Goal: Communication & Community: Connect with others

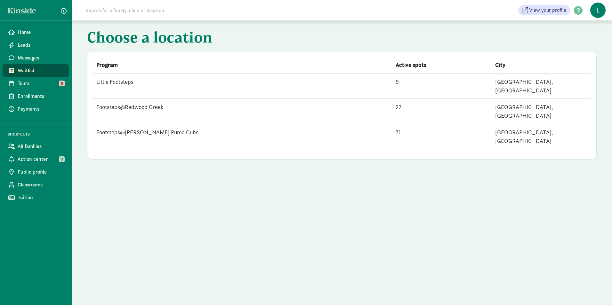
click at [225, 99] on td "Footsteps@Redwood Creek" at bounding box center [241, 111] width 299 height 25
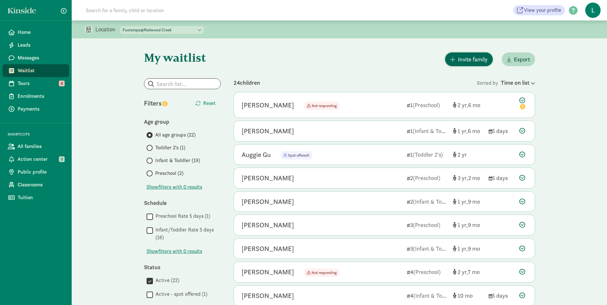
click at [467, 56] on span "Invite family" at bounding box center [473, 59] width 30 height 9
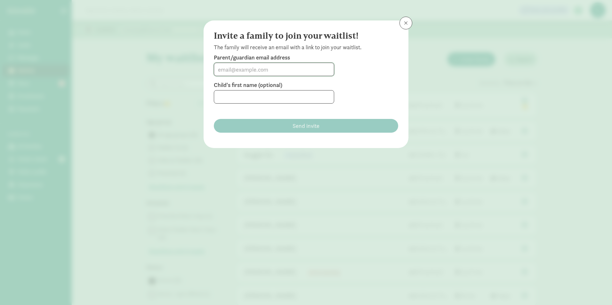
click at [310, 69] on input at bounding box center [274, 69] width 120 height 13
click at [410, 24] on button at bounding box center [405, 23] width 13 height 13
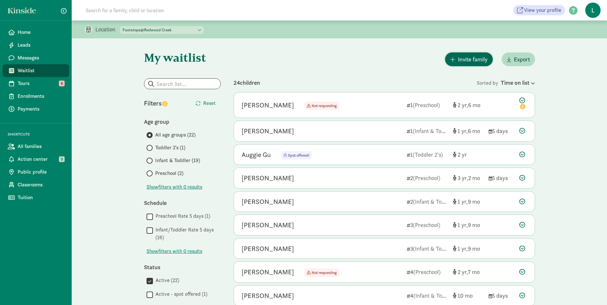
click at [469, 60] on span "Invite family" at bounding box center [473, 59] width 30 height 9
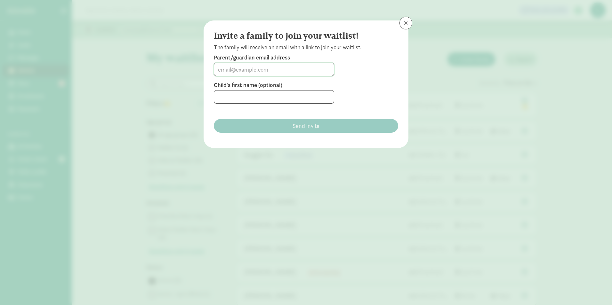
click at [311, 66] on input at bounding box center [274, 69] width 120 height 13
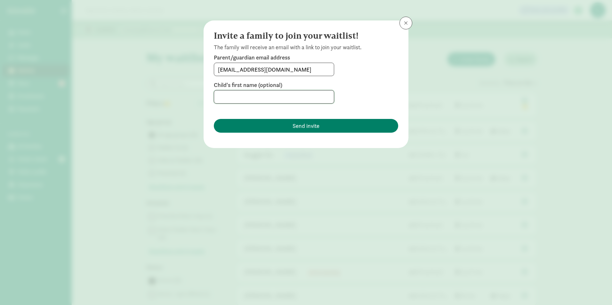
click at [270, 97] on input at bounding box center [274, 97] width 120 height 13
click at [237, 70] on input "[EMAIL_ADDRESS][DOMAIN_NAME]" at bounding box center [274, 69] width 120 height 13
type input "[EMAIL_ADDRESS][DOMAIN_NAME]"
click at [281, 94] on input at bounding box center [274, 97] width 120 height 13
click at [281, 100] on input "[PERSON_NAME]" at bounding box center [274, 97] width 120 height 13
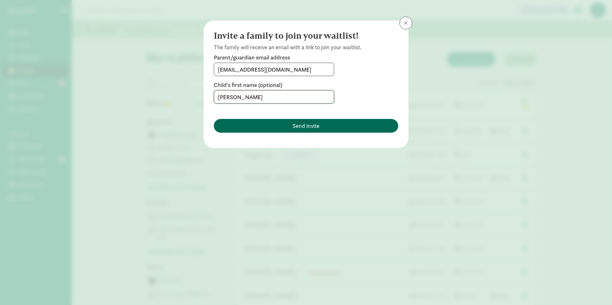
type input "[PERSON_NAME]"
click at [316, 129] on span "Send invite" at bounding box center [305, 126] width 27 height 9
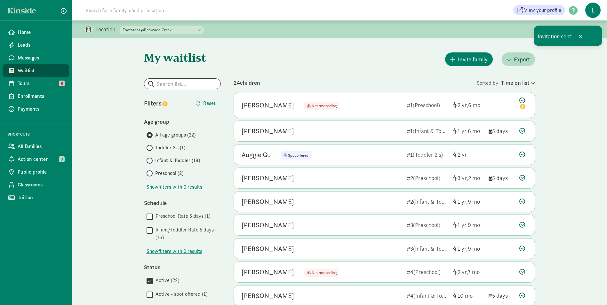
click at [380, 59] on div "Invite family Export" at bounding box center [383, 59] width 301 height 16
